Goal: Task Accomplishment & Management: Use online tool/utility

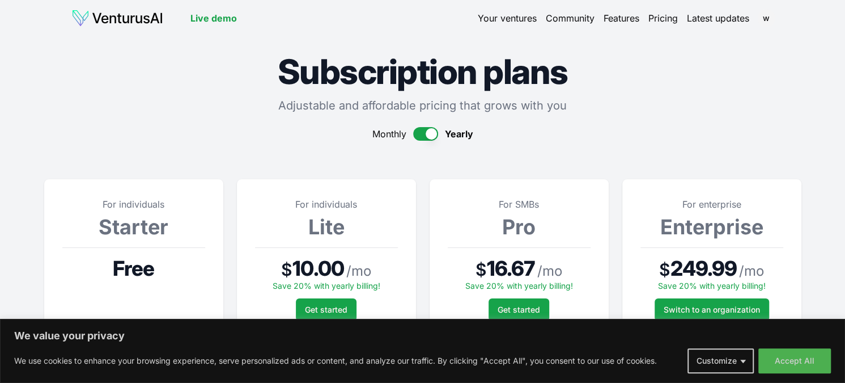
click at [126, 22] on img at bounding box center [117, 18] width 92 height 18
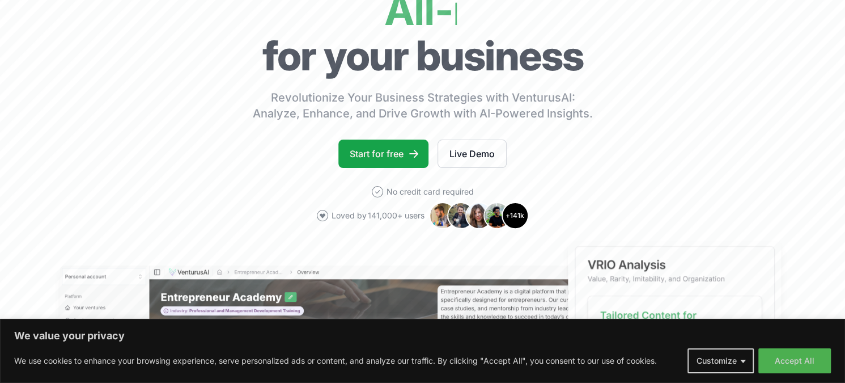
scroll to position [117, 0]
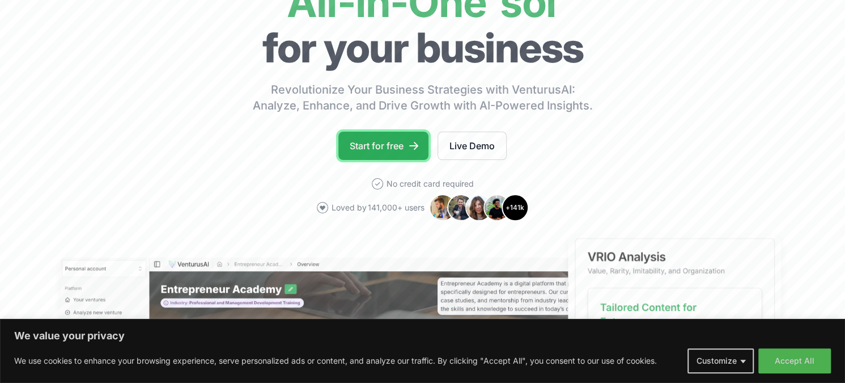
click at [380, 150] on link "Start for free" at bounding box center [383, 146] width 90 height 28
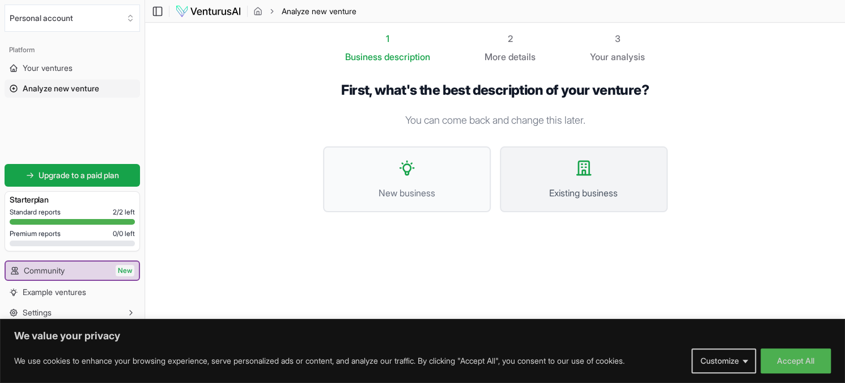
click at [605, 179] on button "Existing business" at bounding box center [584, 179] width 168 height 66
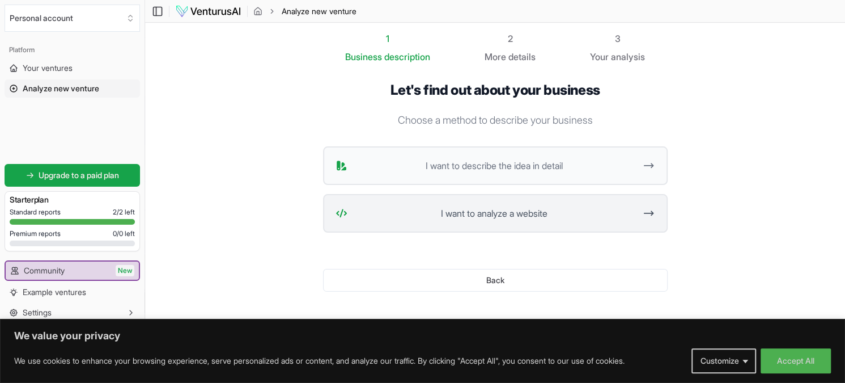
click at [544, 218] on span "I want to analyze a website" at bounding box center [494, 213] width 284 height 14
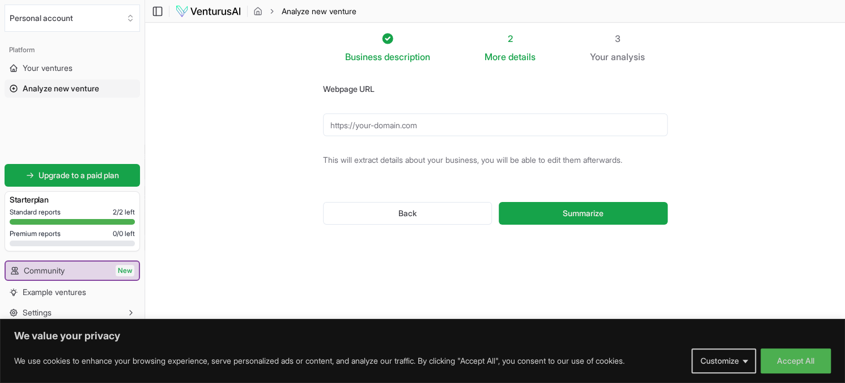
click at [384, 126] on input "Webpage URL" at bounding box center [495, 124] width 345 height 23
type input "[URL][DOMAIN_NAME]"
click at [597, 217] on span "Summarize" at bounding box center [583, 212] width 41 height 11
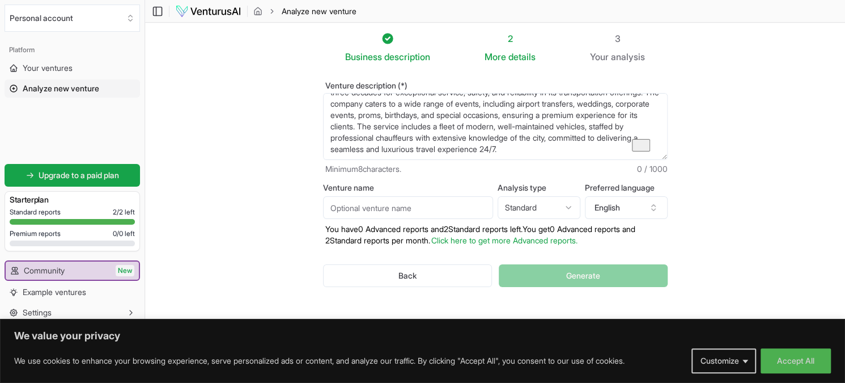
scroll to position [56, 0]
drag, startPoint x: 664, startPoint y: 108, endPoint x: 671, endPoint y: 146, distance: 39.2
click at [671, 146] on div "Venture description (*) Los Angeles Limousine Service is a luxury transportatio…" at bounding box center [495, 193] width 381 height 260
click at [420, 210] on input "Venture name" at bounding box center [408, 207] width 170 height 23
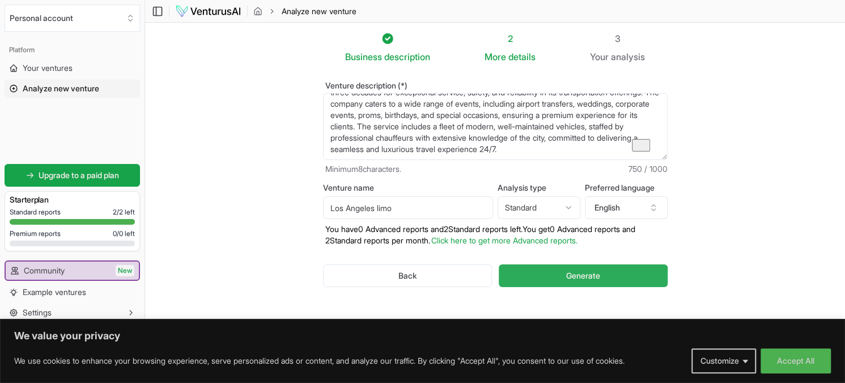
type input "Los Angeles limo"
click at [620, 278] on button "Generate" at bounding box center [583, 275] width 168 height 23
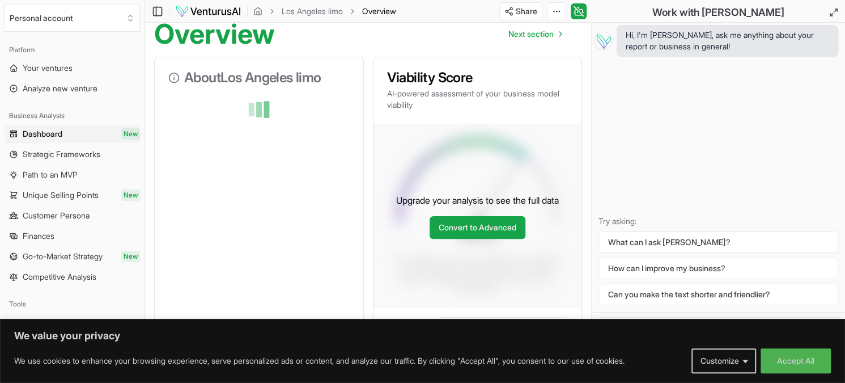
scroll to position [109, 0]
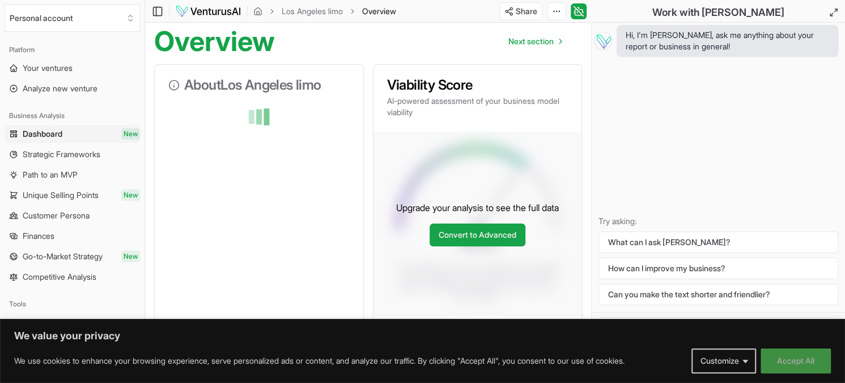
click at [791, 354] on button "Accept All" at bounding box center [796, 360] width 70 height 25
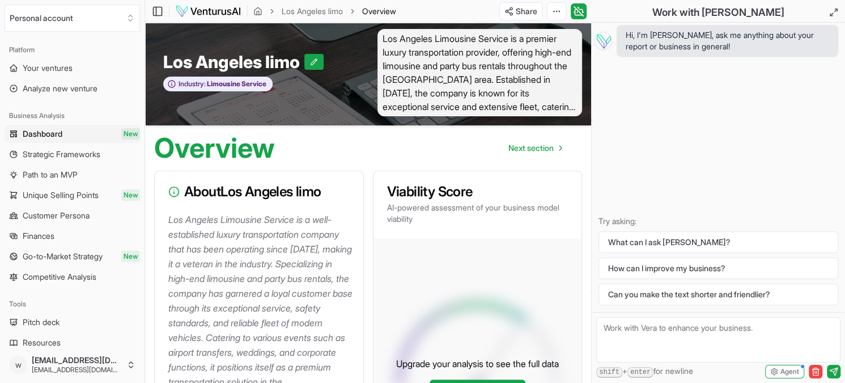
scroll to position [0, 0]
